Goal: Transaction & Acquisition: Purchase product/service

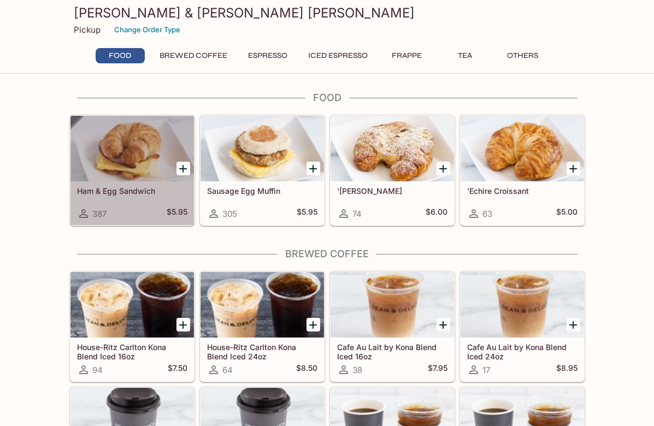
click at [93, 166] on div at bounding box center [133, 149] width 124 height 66
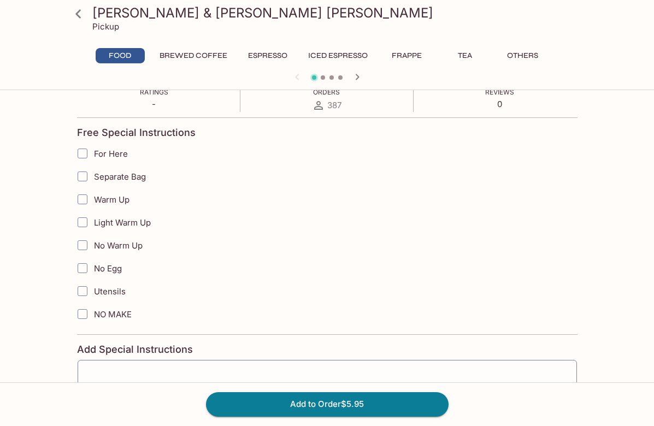
scroll to position [196, 0]
click at [79, 204] on input "Warm Up" at bounding box center [83, 199] width 22 height 22
checkbox input "true"
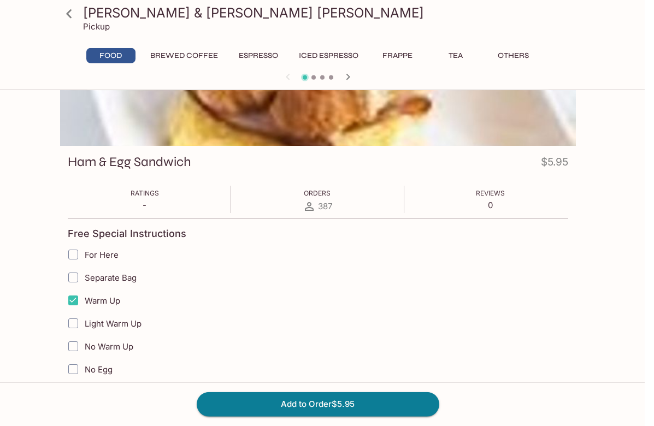
scroll to position [91, 0]
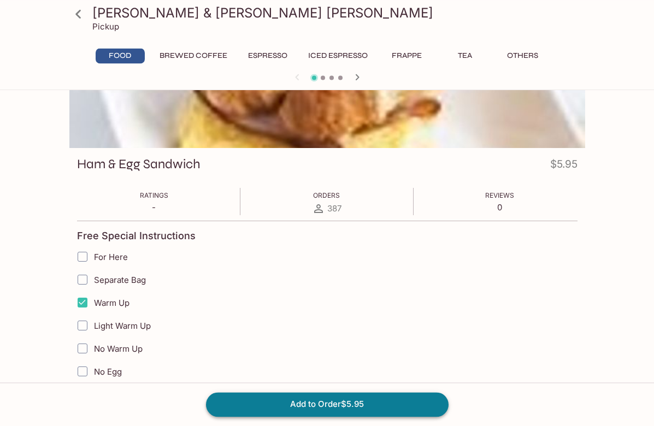
click at [397, 417] on button "Add to Order $5.95" at bounding box center [327, 405] width 243 height 24
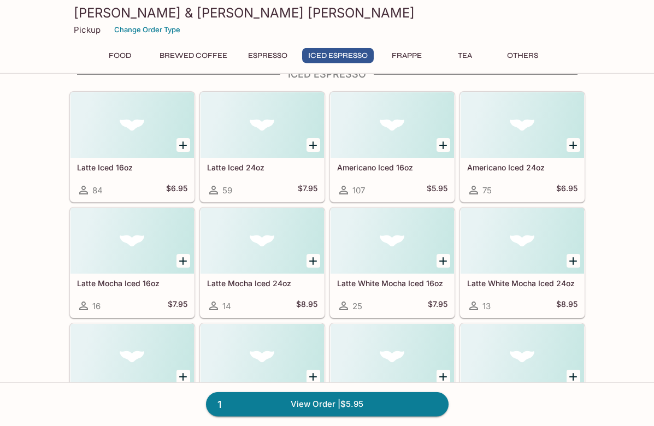
scroll to position [1305, 0]
click at [235, 174] on div "Latte Iced 24oz 59 $7.95" at bounding box center [263, 179] width 124 height 44
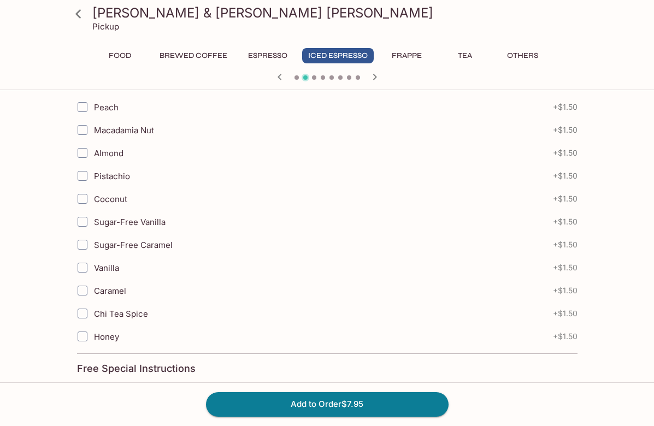
scroll to position [931, 0]
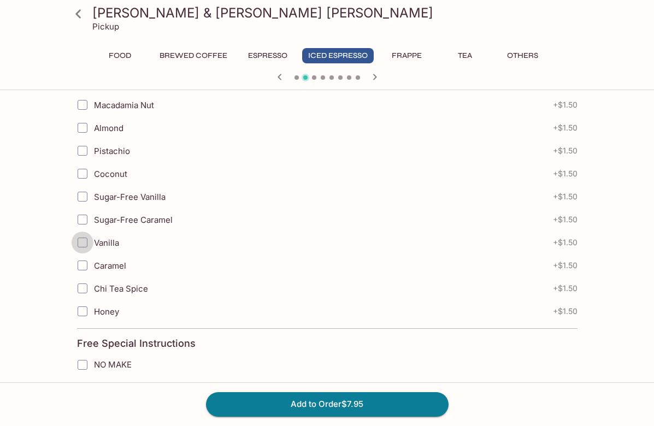
click at [79, 240] on input "Vanilla" at bounding box center [83, 243] width 22 height 22
checkbox input "true"
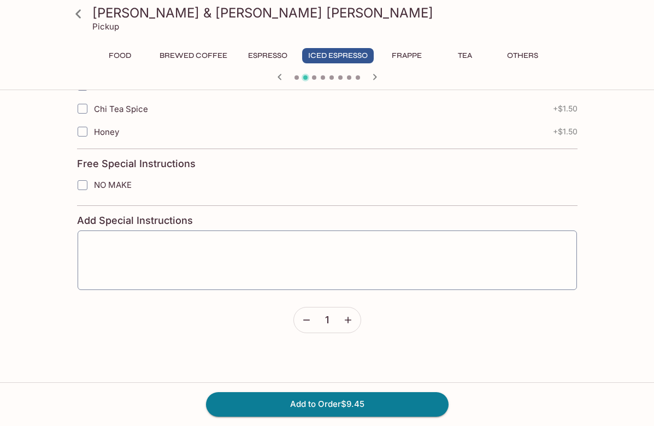
scroll to position [1110, 0]
click at [101, 233] on div "x ​" at bounding box center [327, 261] width 501 height 61
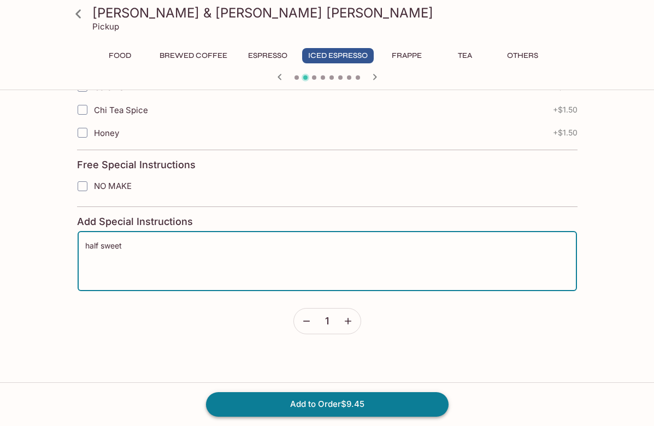
type textarea "half sweet"
click at [290, 417] on button "Add to Order $9.45" at bounding box center [327, 405] width 243 height 24
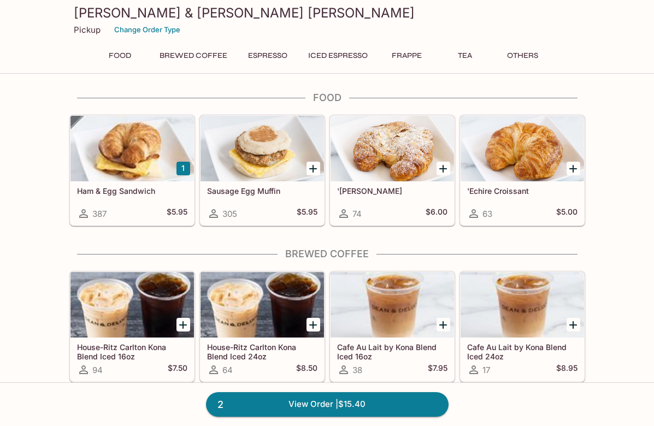
click at [375, 191] on h5 "'[PERSON_NAME]" at bounding box center [392, 190] width 110 height 9
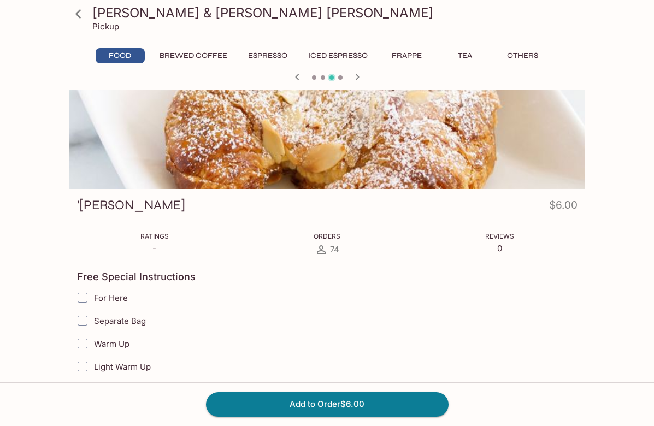
scroll to position [84, 0]
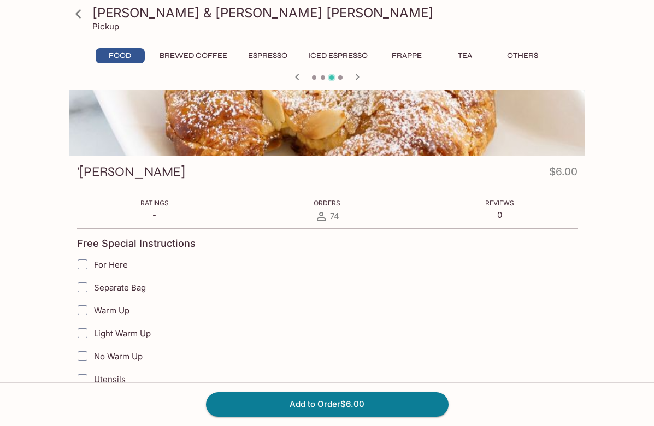
click at [80, 315] on input "Warm Up" at bounding box center [83, 311] width 22 height 22
checkbox input "true"
click at [78, 294] on input "Separate Bag" at bounding box center [83, 288] width 22 height 22
checkbox input "true"
click at [247, 417] on button "Add to Order $6.00" at bounding box center [327, 405] width 243 height 24
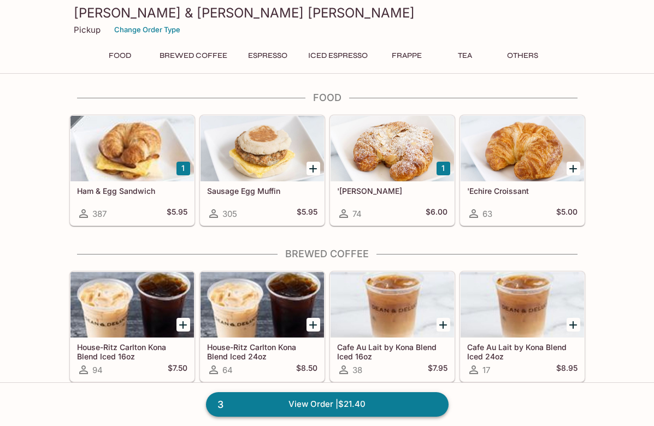
click at [236, 417] on link "3 View Order | $21.40" at bounding box center [327, 405] width 243 height 24
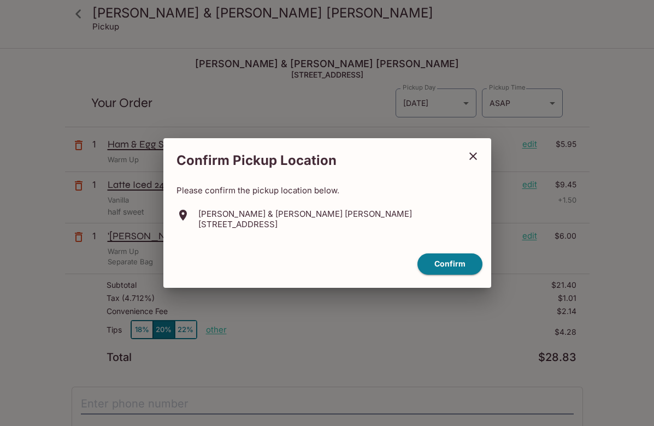
click at [643, 314] on div "Confirm Pickup Location Please confirm the pickup location below. [PERSON_NAME]…" at bounding box center [327, 213] width 654 height 426
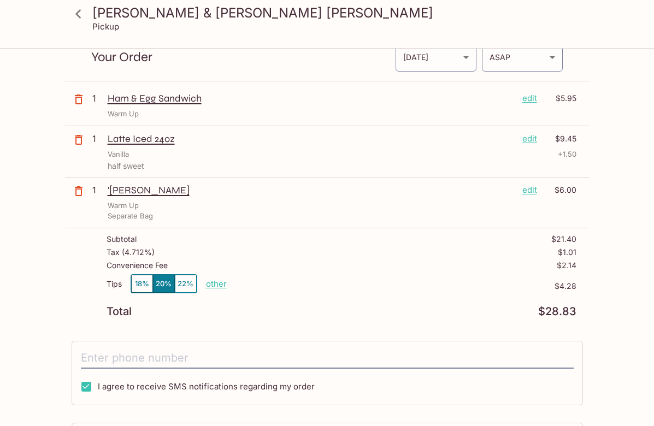
scroll to position [42, 0]
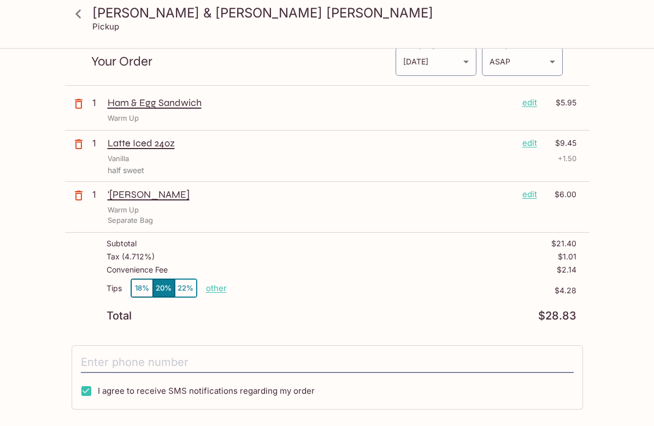
click at [214, 289] on p "other" at bounding box center [216, 288] width 21 height 10
type input "2.00"
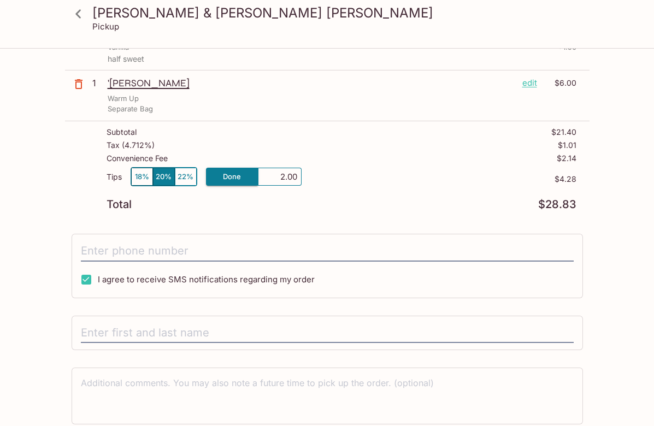
scroll to position [156, 0]
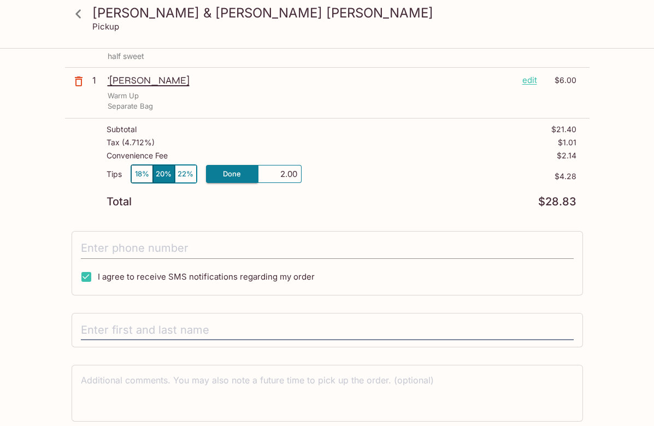
click at [520, 239] on input "tel" at bounding box center [327, 248] width 493 height 21
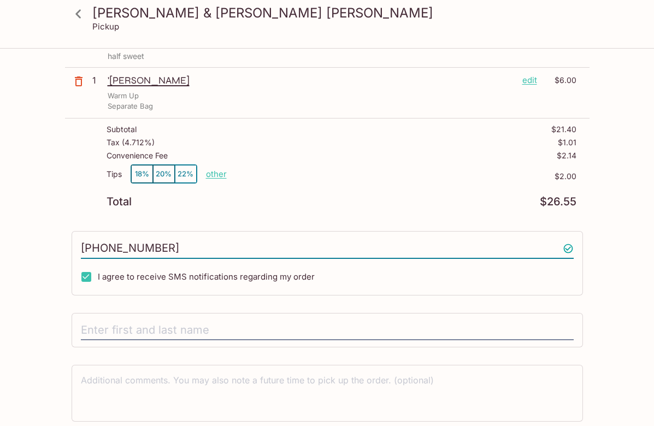
type input "[PHONE_NUMBER]"
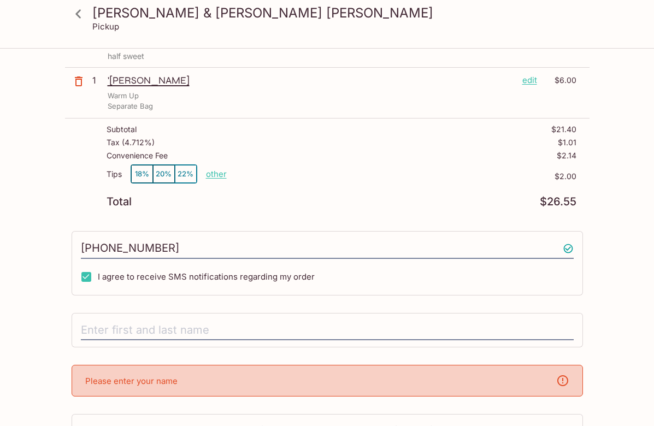
click at [43, 305] on div "[PERSON_NAME] & [PERSON_NAME] [PERSON_NAME] Pickup [PERSON_NAME] & [PERSON_NAME…" at bounding box center [327, 204] width 654 height 623
click at [85, 329] on input "text" at bounding box center [327, 330] width 493 height 21
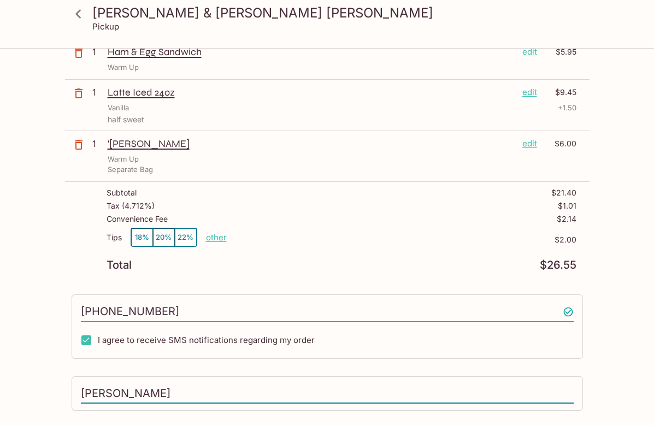
scroll to position [0, 0]
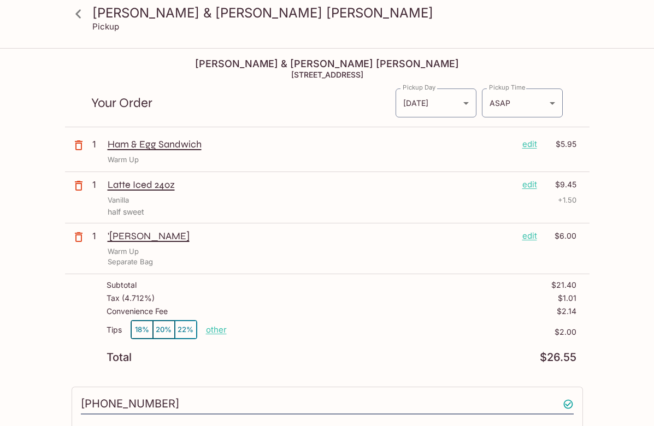
type input "[PERSON_NAME]"
click at [75, 14] on icon at bounding box center [78, 13] width 19 height 19
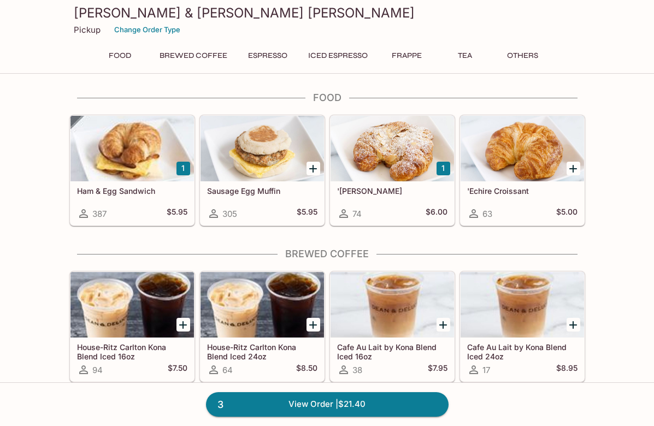
click at [537, 62] on button "Others" at bounding box center [523, 55] width 49 height 15
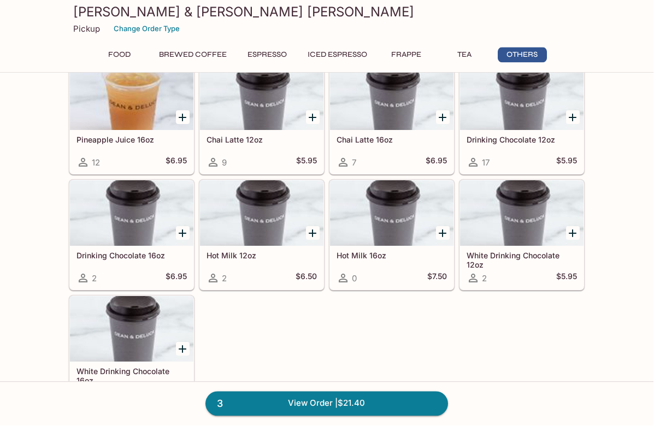
scroll to position [2727, 0]
